Goal: Find specific page/section: Find specific page/section

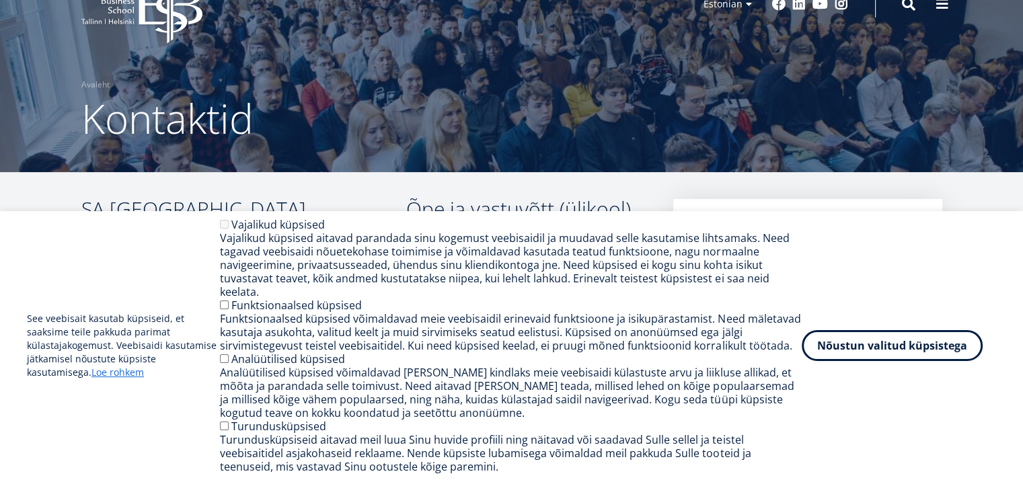
scroll to position [67, 0]
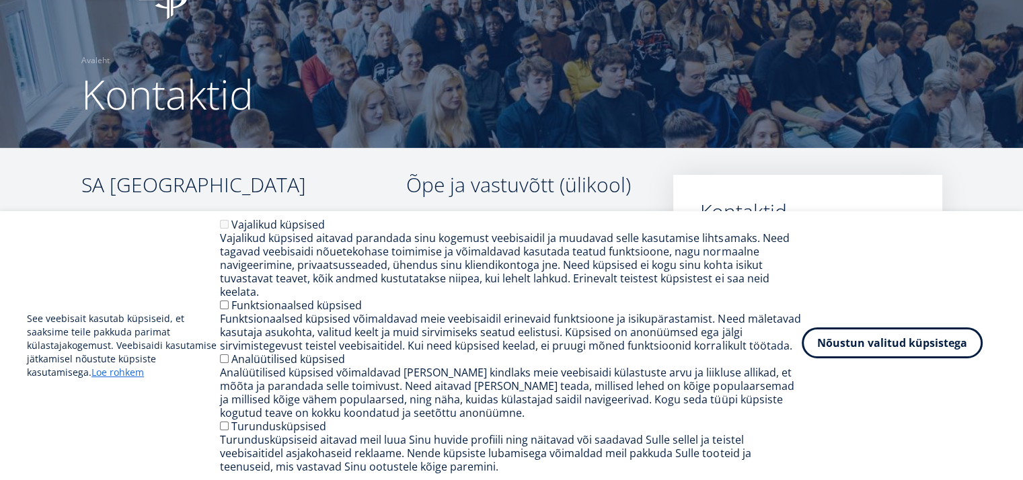
click at [890, 344] on button "Nõustun valitud küpsistega" at bounding box center [892, 342] width 181 height 31
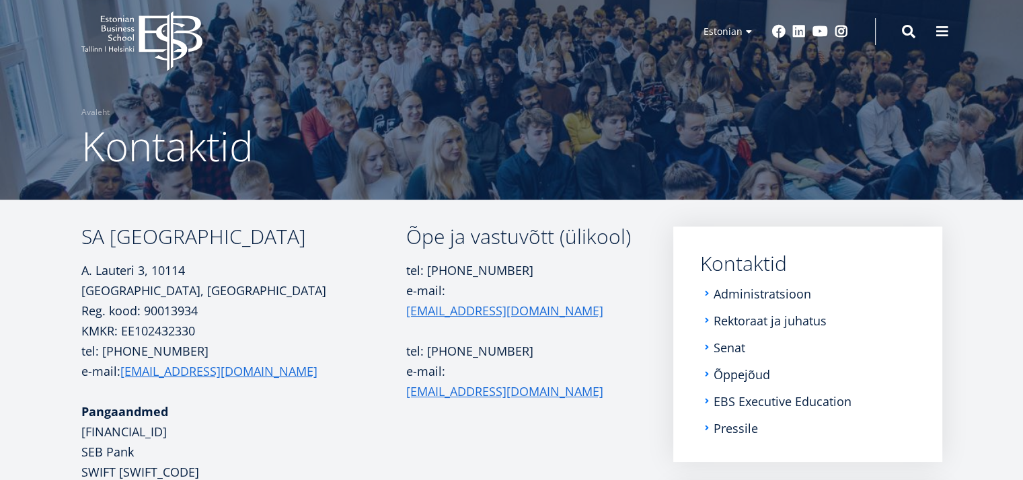
scroll to position [0, 0]
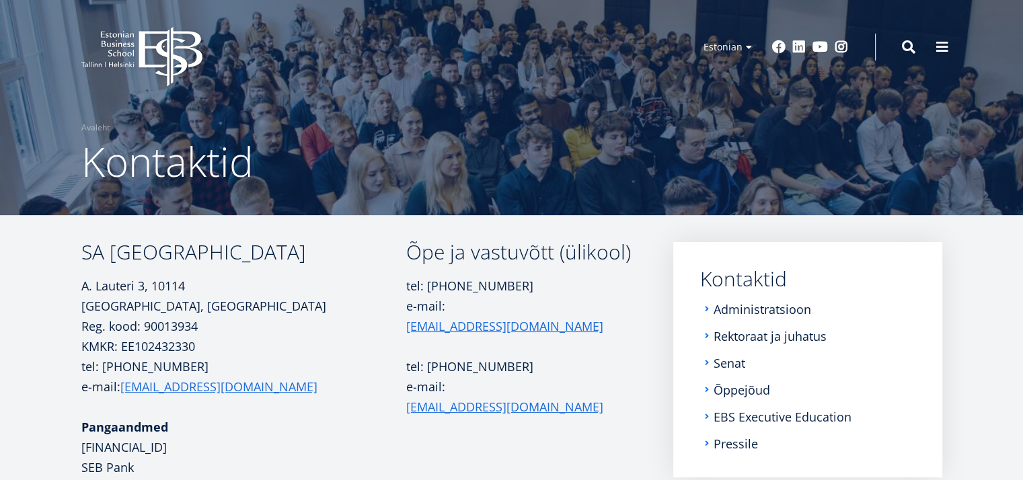
click at [127, 51] on icon "EBS Logo Created with Sketch." at bounding box center [141, 57] width 121 height 60
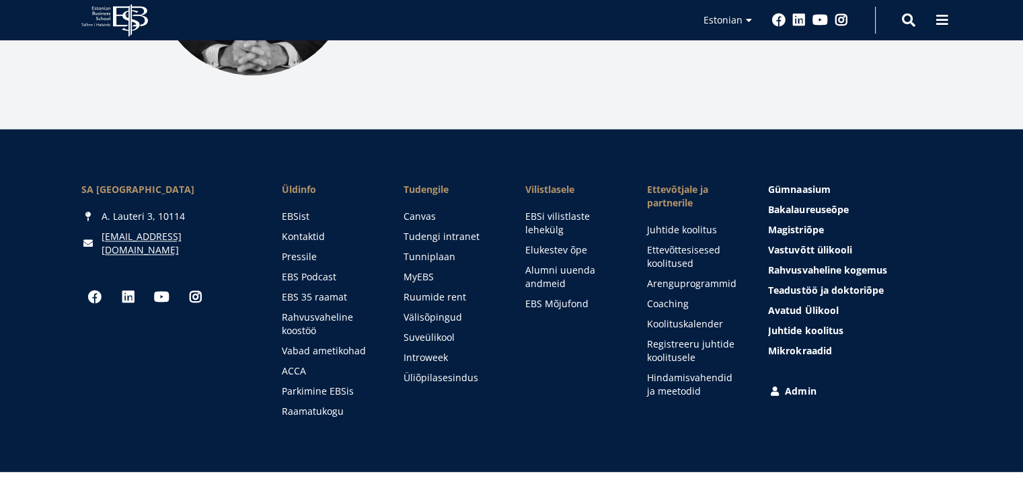
scroll to position [1970, 0]
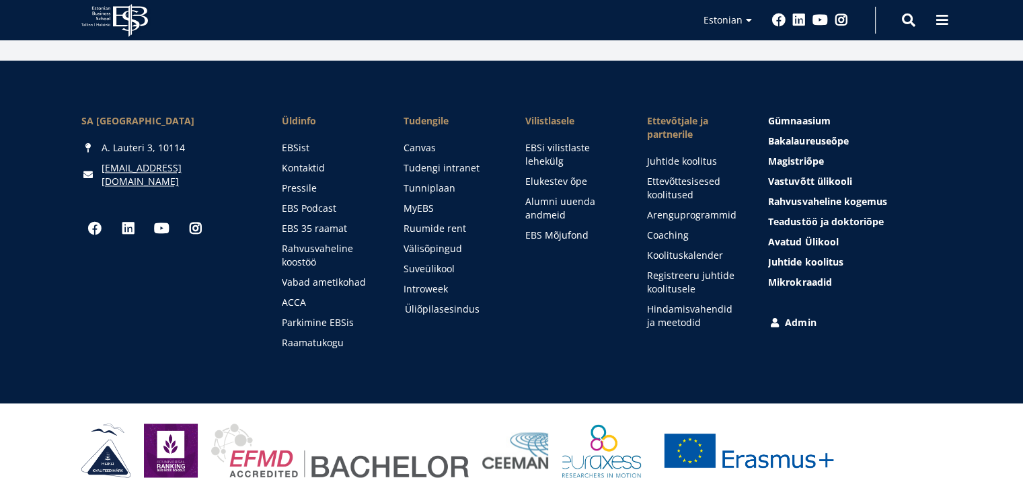
click at [441, 303] on link "Üliõpilasesindus" at bounding box center [452, 309] width 95 height 13
